Goal: Information Seeking & Learning: Learn about a topic

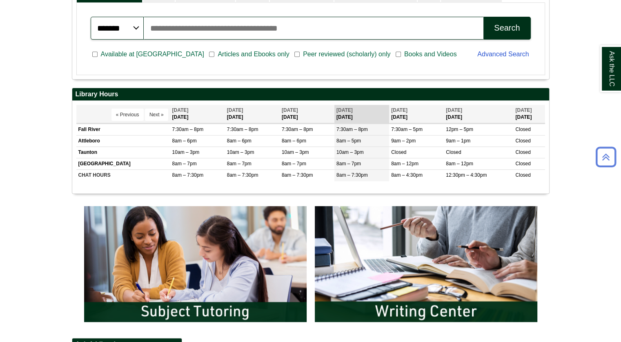
scroll to position [531, 0]
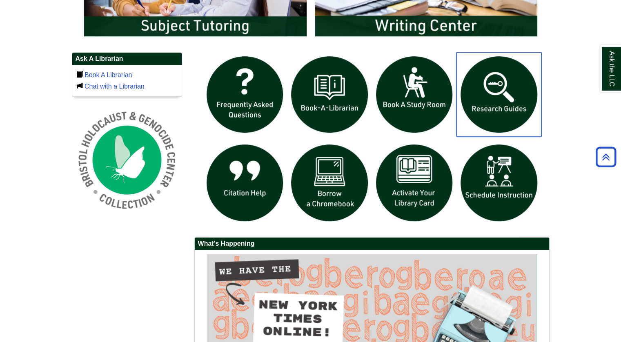
click at [494, 94] on img "slideshow" at bounding box center [499, 94] width 85 height 85
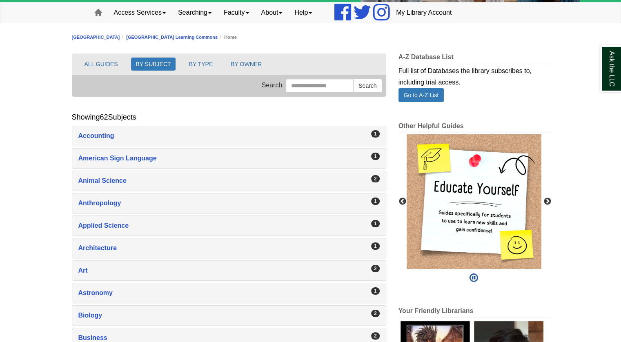
scroll to position [123, 0]
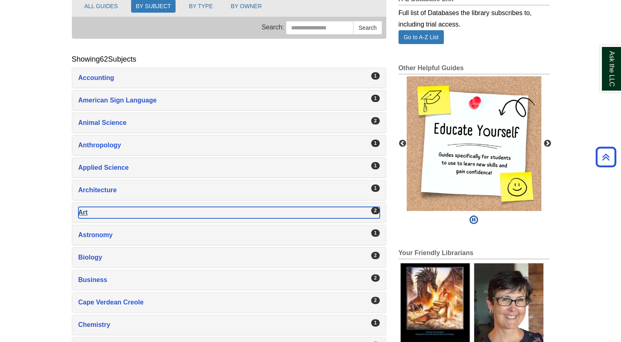
click at [109, 213] on div "Art , 2 guides" at bounding box center [229, 212] width 302 height 11
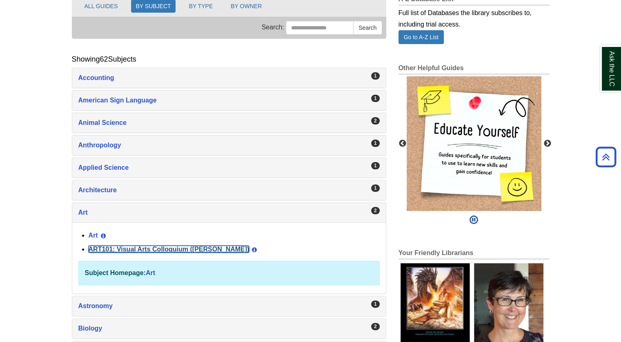
click at [109, 250] on link "ART101: Visual Arts Colloquium ([PERSON_NAME])" at bounding box center [169, 249] width 161 height 7
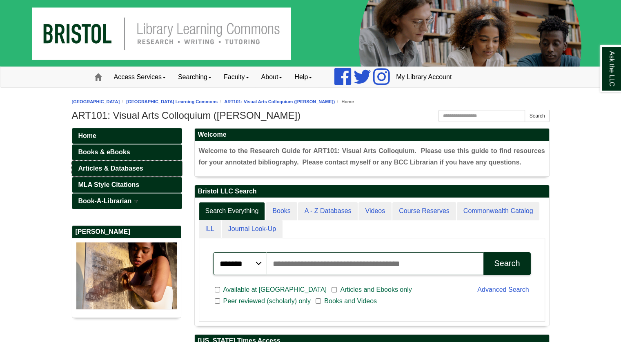
click at [131, 170] on span "Articles & Databases" at bounding box center [110, 168] width 65 height 7
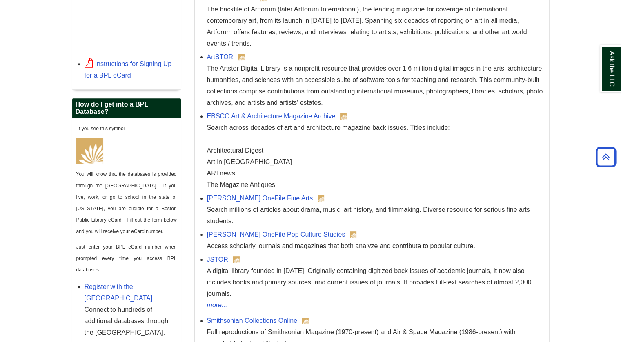
scroll to position [368, 0]
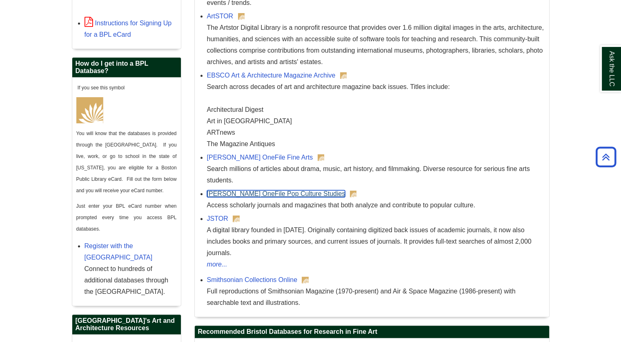
click at [243, 194] on link "Gale OneFile Pop Culture Studies" at bounding box center [276, 193] width 138 height 7
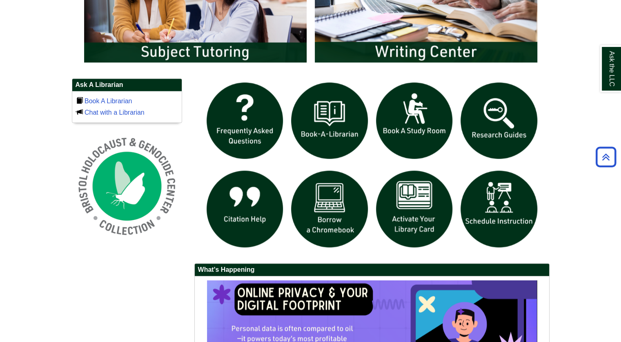
scroll to position [531, 0]
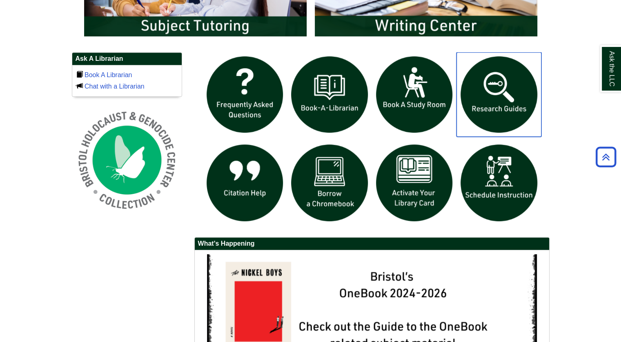
click at [512, 78] on img "slideshow" at bounding box center [499, 94] width 85 height 85
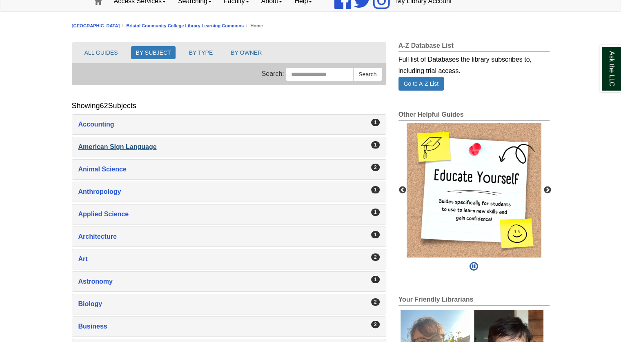
scroll to position [82, 0]
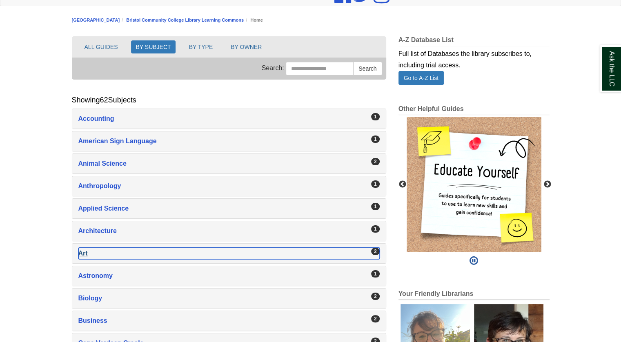
click at [101, 255] on div "Art , 2 guides" at bounding box center [229, 253] width 302 height 11
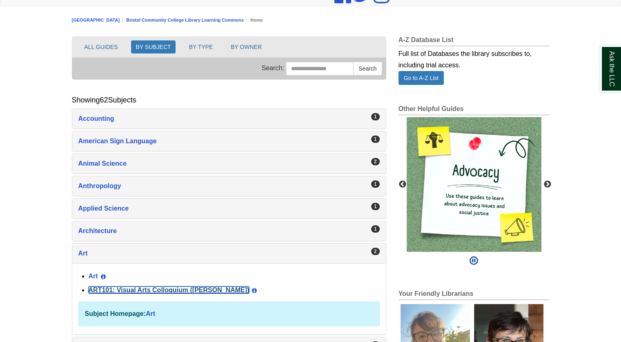
click at [97, 290] on link "ART101: Visual Arts Colloquium ([PERSON_NAME])" at bounding box center [169, 290] width 161 height 7
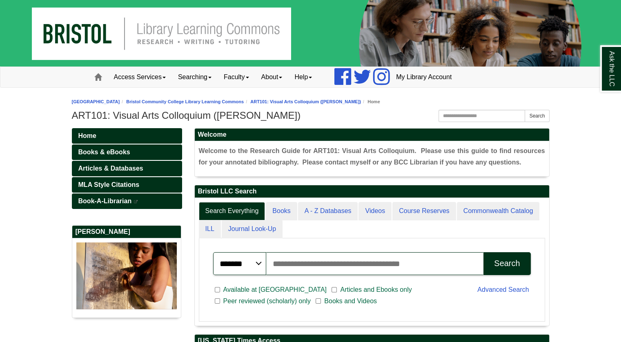
scroll to position [155, 355]
click at [111, 165] on span "Articles & Databases" at bounding box center [110, 168] width 65 height 7
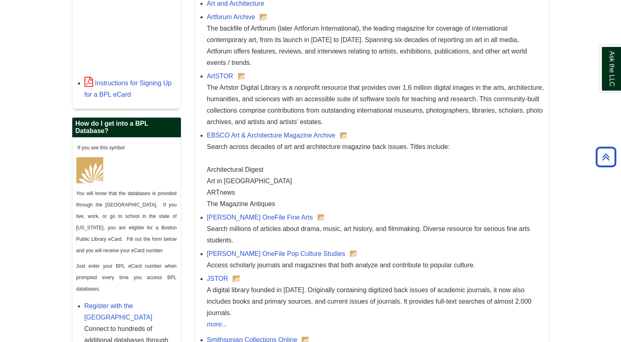
scroll to position [327, 0]
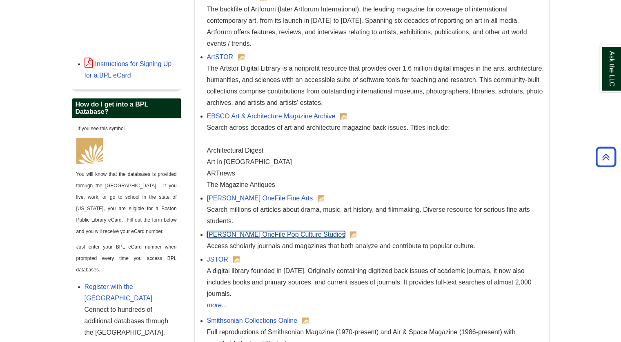
click at [266, 237] on link "[PERSON_NAME] OneFile Pop Culture Studies" at bounding box center [276, 234] width 138 height 7
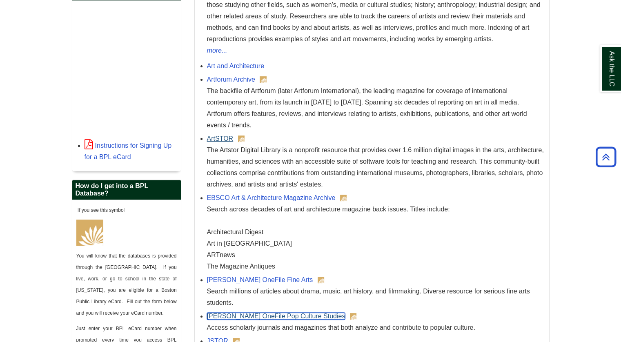
scroll to position [204, 0]
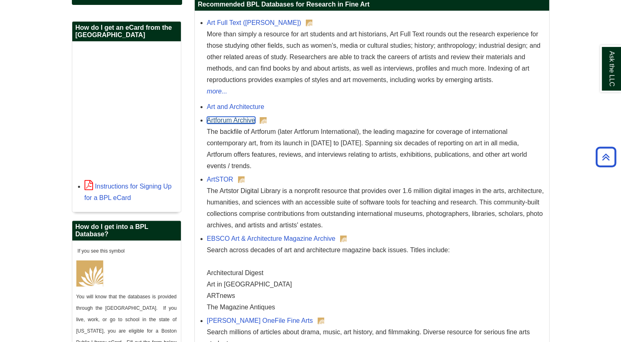
click at [234, 123] on link "Artforum Archive" at bounding box center [231, 120] width 48 height 7
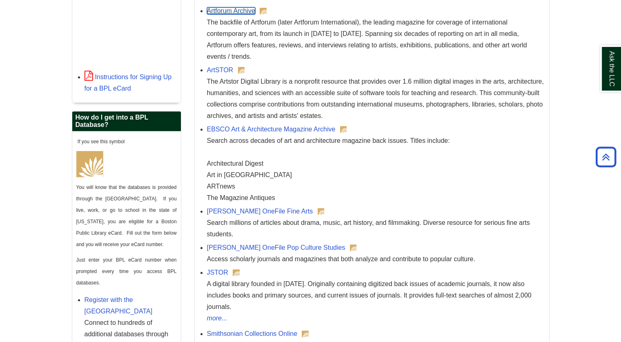
scroll to position [327, 0]
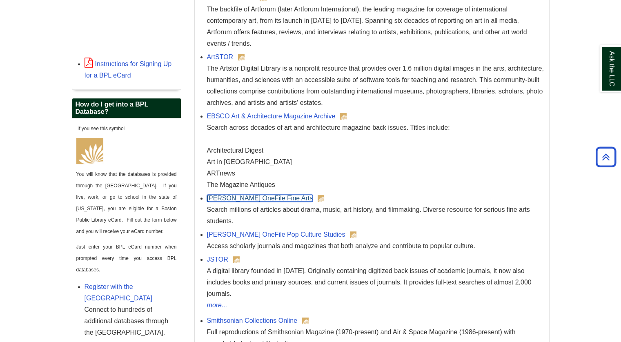
click at [251, 200] on link "[PERSON_NAME] OneFile Fine Arts" at bounding box center [260, 198] width 106 height 7
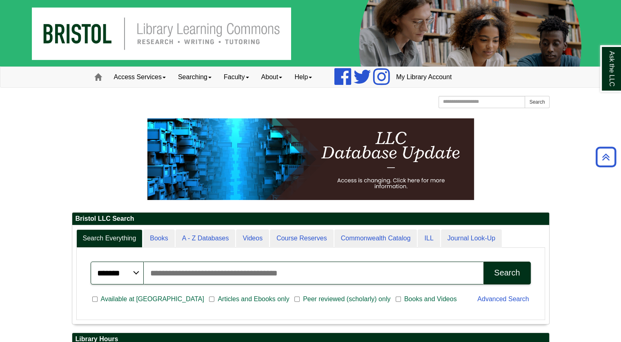
scroll to position [98, 477]
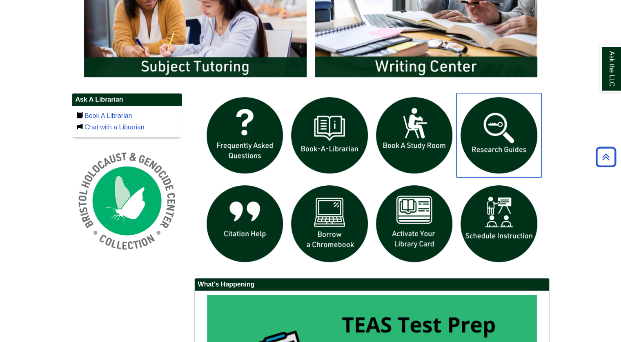
click at [487, 126] on img "slideshow" at bounding box center [499, 135] width 85 height 85
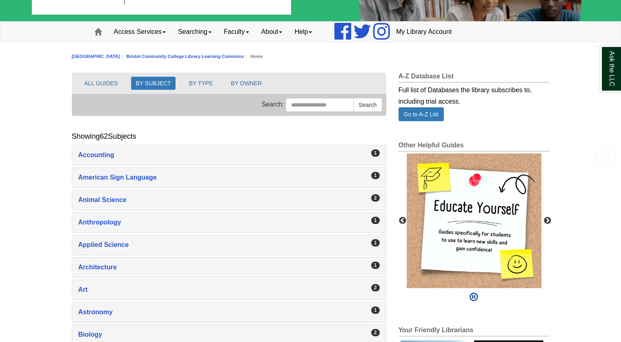
scroll to position [123, 0]
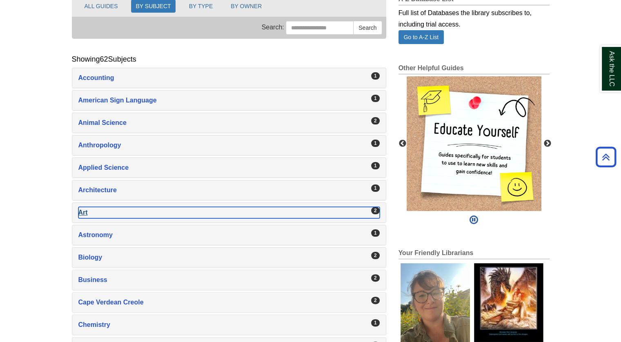
click at [83, 210] on div "Art , 2 guides" at bounding box center [229, 212] width 302 height 11
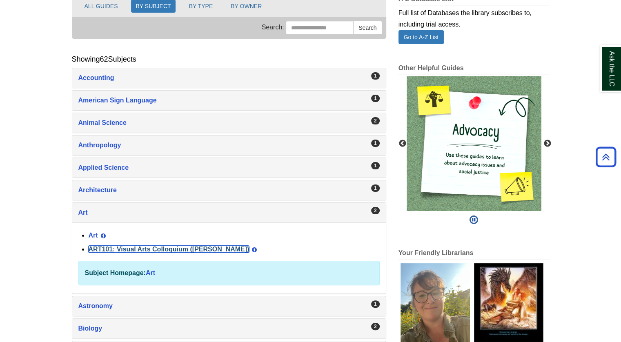
click at [108, 247] on link "ART101: Visual Arts Colloquium ([PERSON_NAME])" at bounding box center [169, 249] width 161 height 7
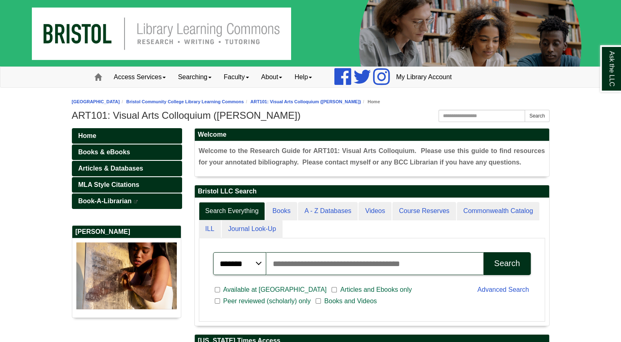
scroll to position [4, 4]
click at [143, 168] on link "Articles & Databases" at bounding box center [127, 169] width 110 height 16
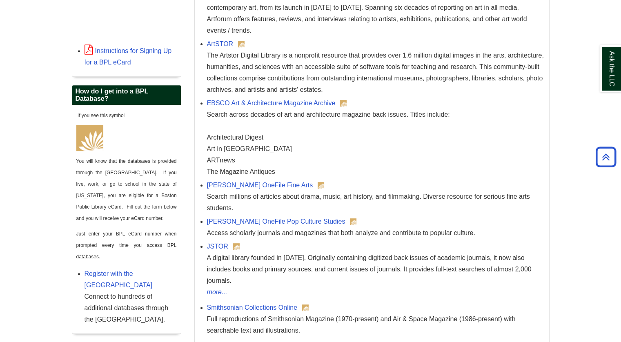
scroll to position [286, 0]
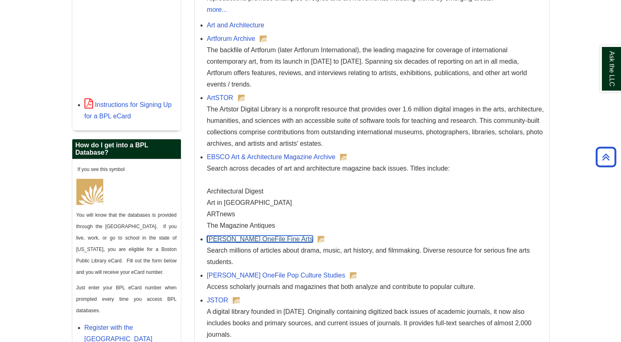
click at [263, 239] on link "Gale OneFile Fine Arts" at bounding box center [260, 239] width 106 height 7
